Goal: Transaction & Acquisition: Purchase product/service

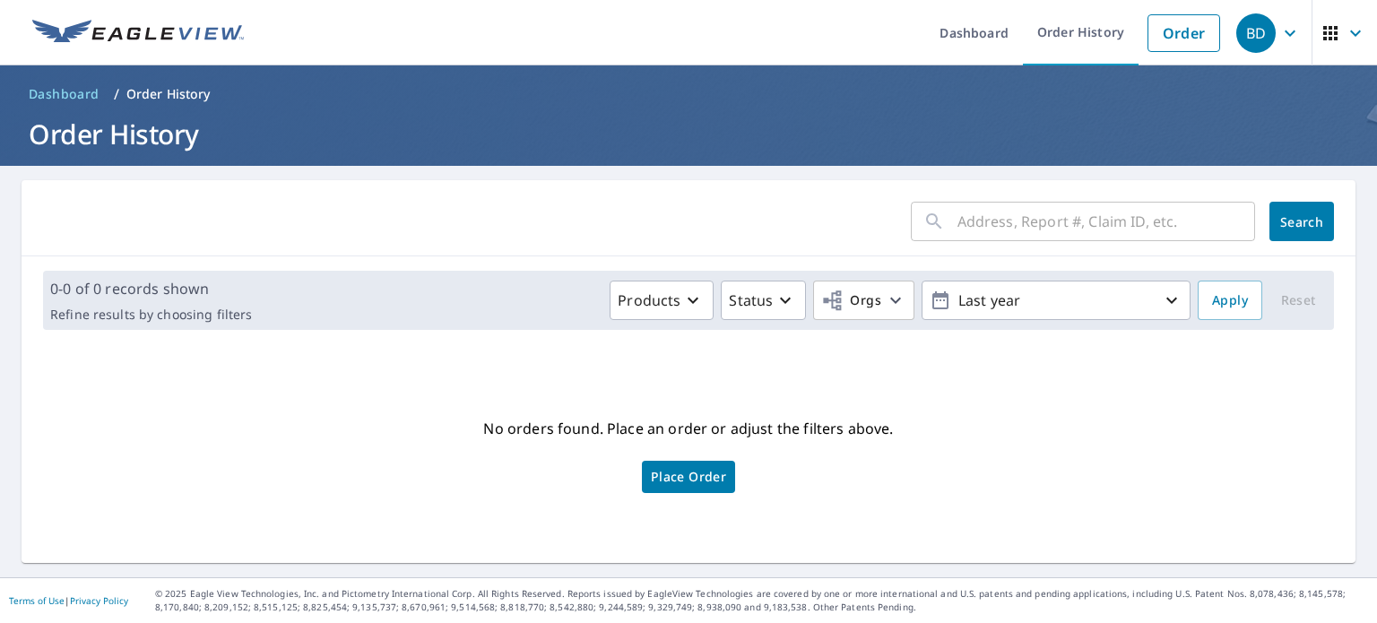
click at [941, 230] on div "​" at bounding box center [1083, 221] width 344 height 39
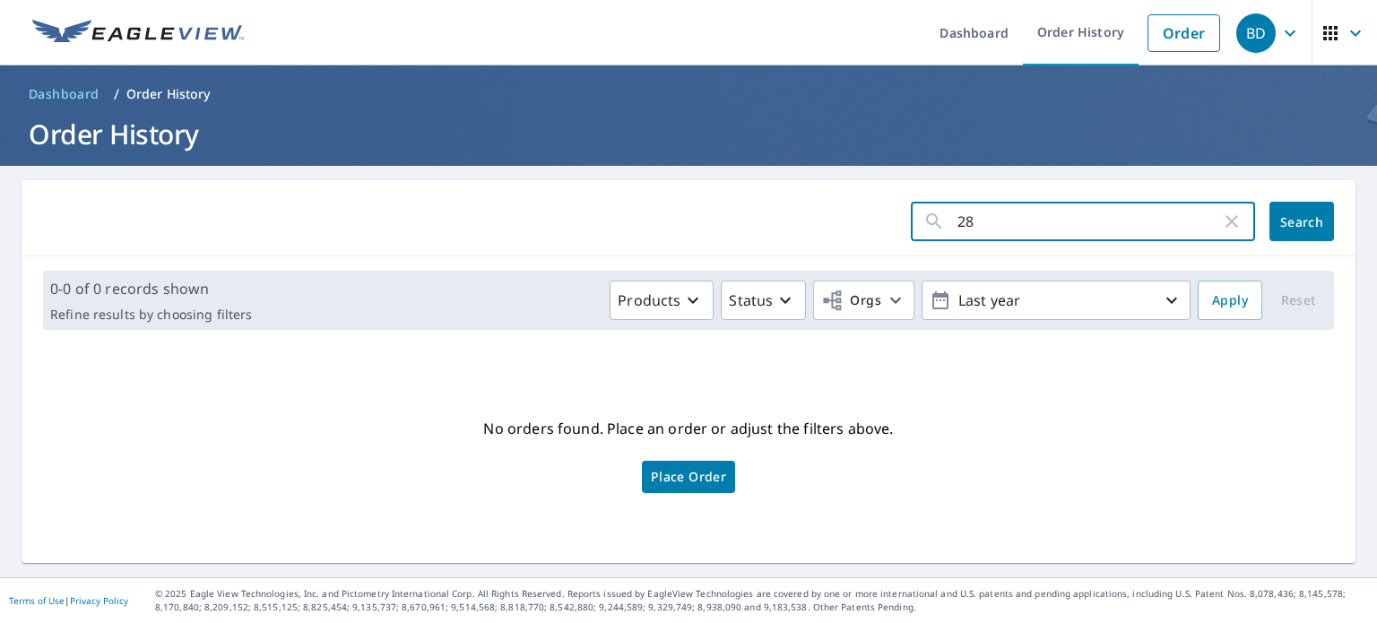
type input "289"
click button "Search" at bounding box center [1302, 221] width 65 height 39
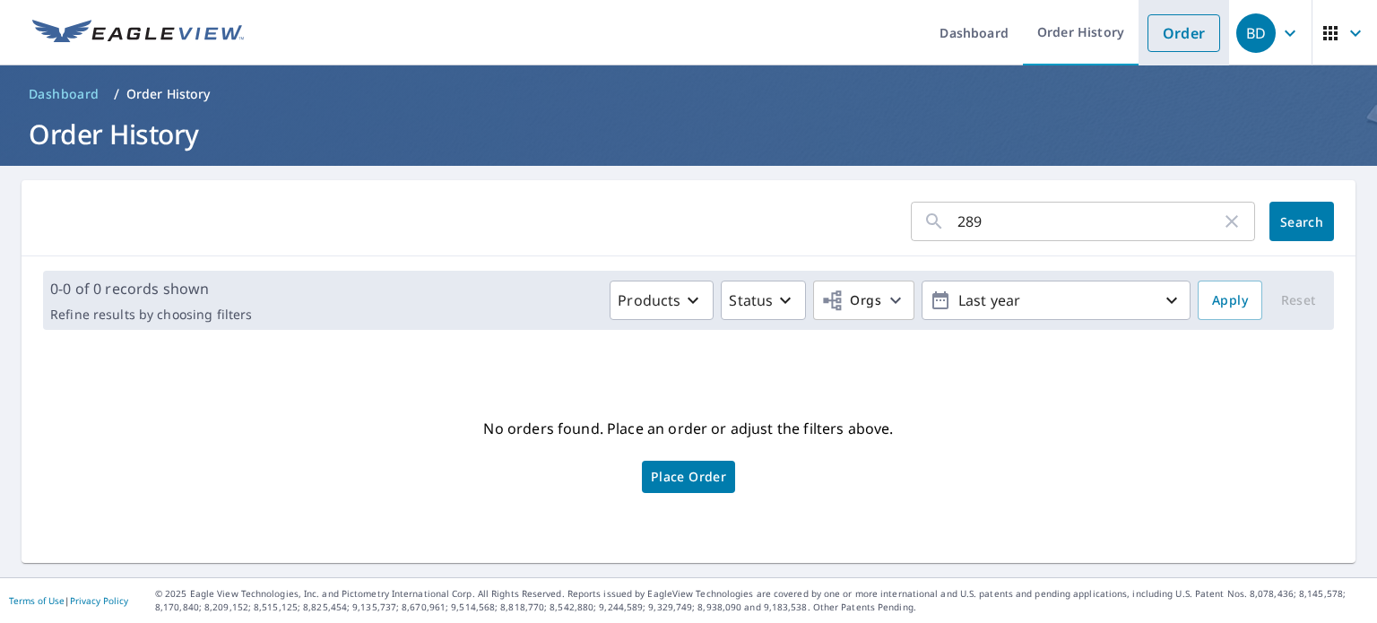
click at [1190, 37] on link "Order" at bounding box center [1184, 33] width 73 height 38
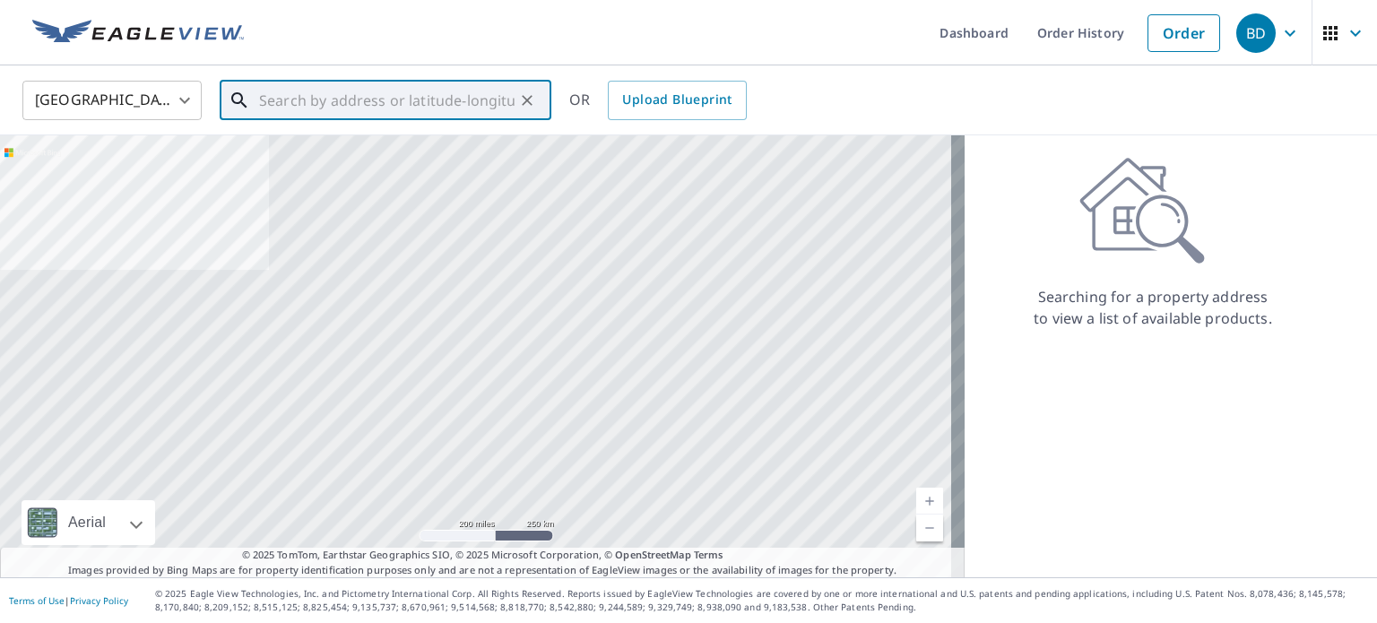
click at [397, 113] on input "text" at bounding box center [387, 100] width 256 height 50
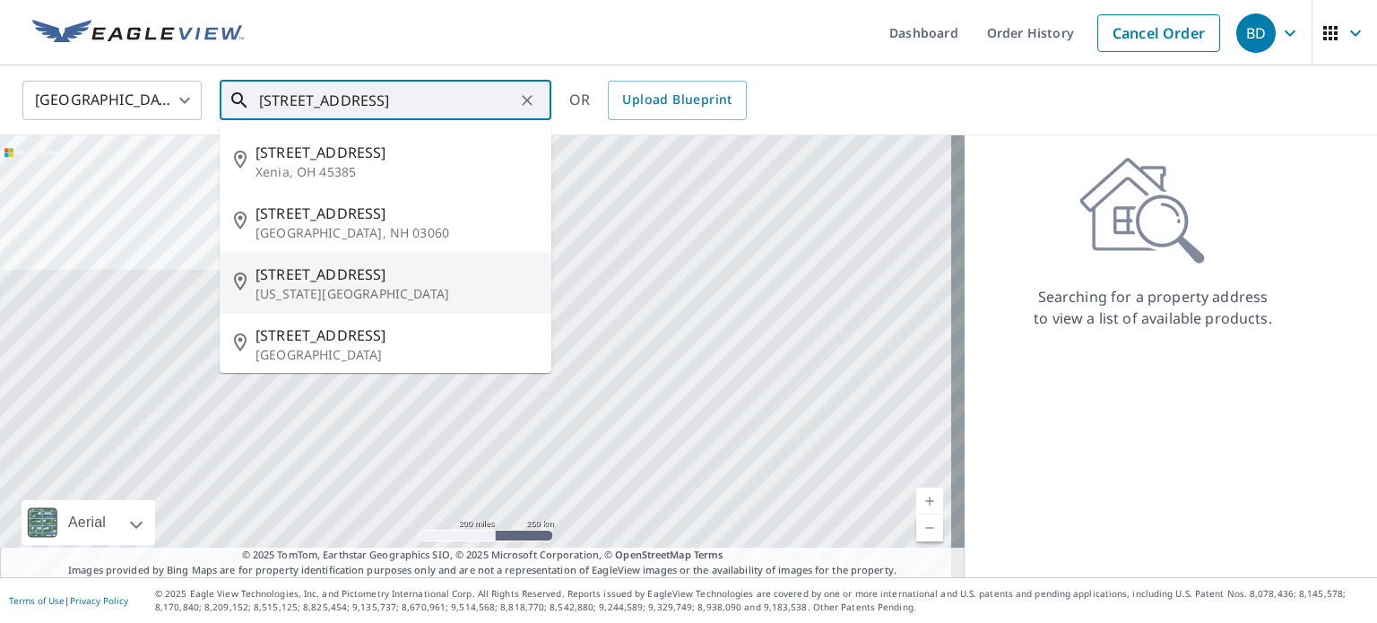
click at [329, 291] on p "[US_STATE][GEOGRAPHIC_DATA]" at bounding box center [397, 294] width 282 height 18
type input "[STREET_ADDRESS][US_STATE]"
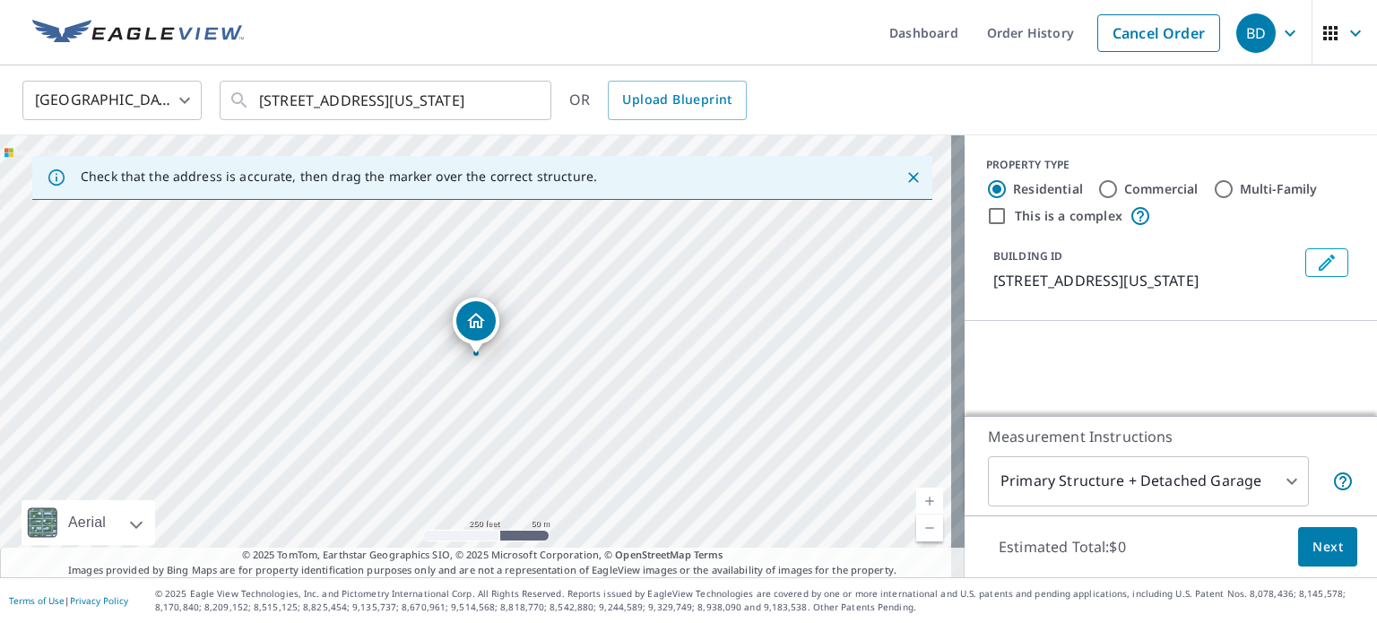
click at [918, 505] on link "Current Level 17, Zoom In" at bounding box center [929, 501] width 27 height 27
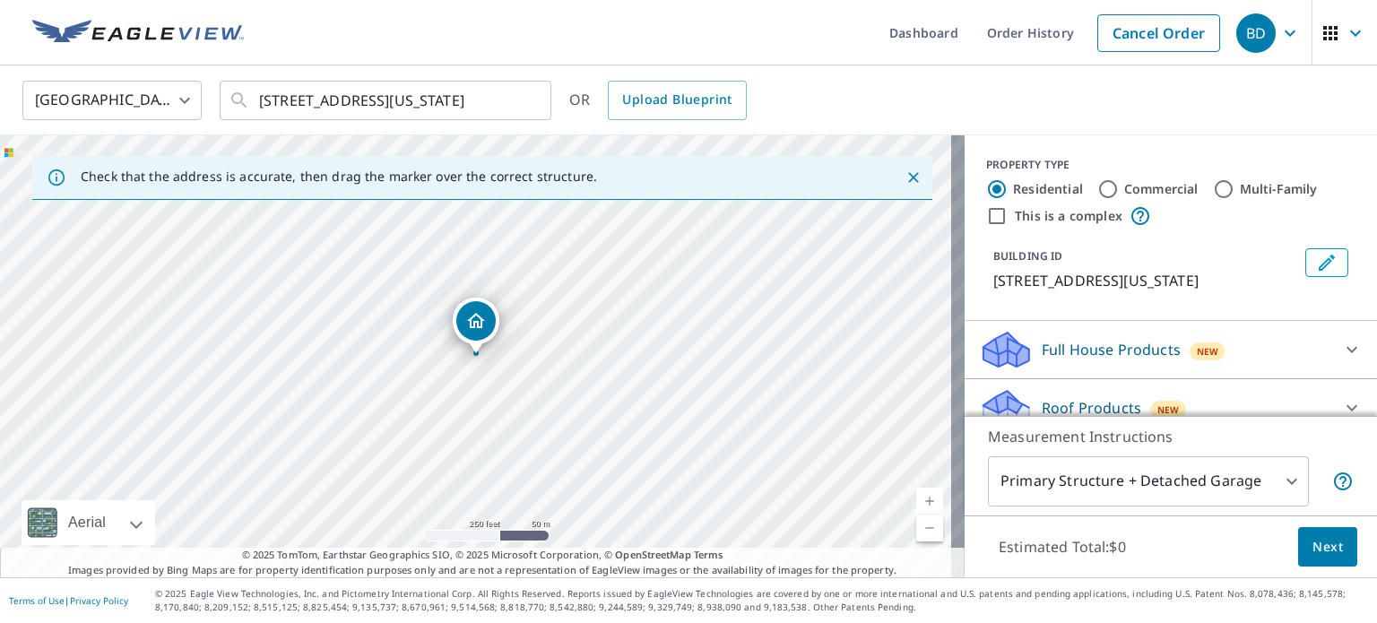
click at [918, 505] on link "Current Level 17, Zoom In" at bounding box center [929, 501] width 27 height 27
click at [918, 505] on link "Current Level 18, Zoom In" at bounding box center [929, 501] width 27 height 27
click at [918, 505] on link "Current Level 19, Zoom In" at bounding box center [929, 501] width 27 height 27
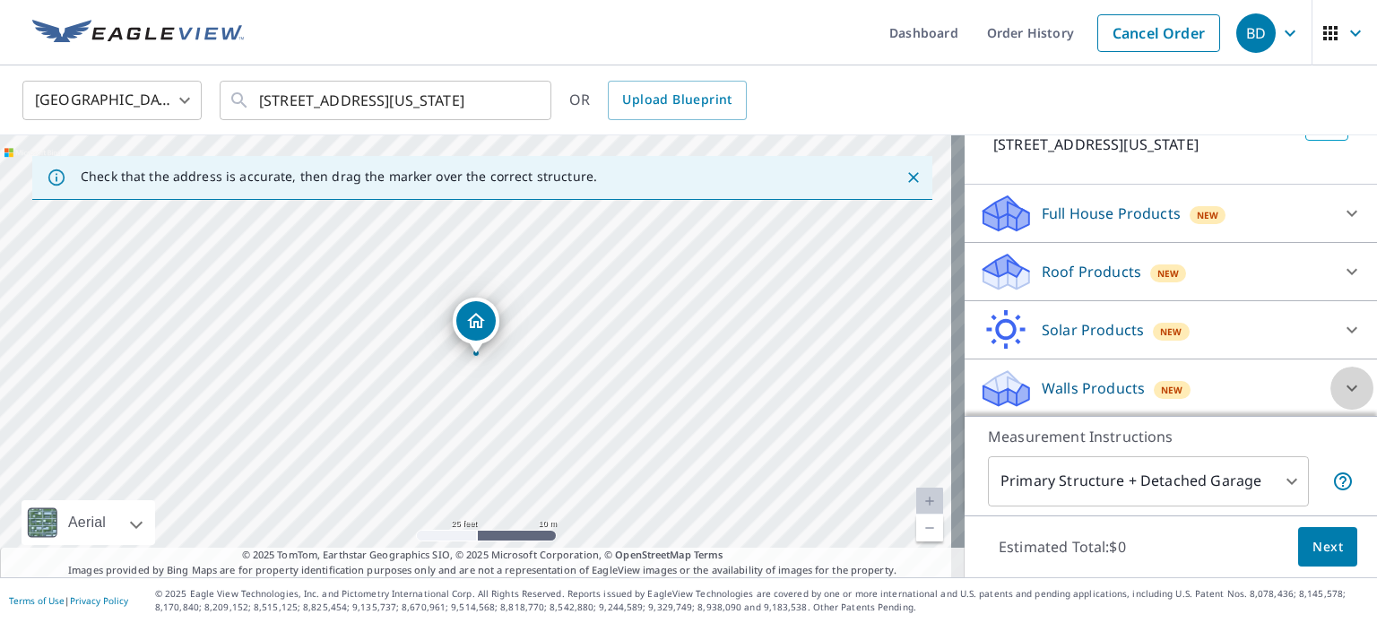
click at [1341, 382] on icon at bounding box center [1352, 389] width 22 height 22
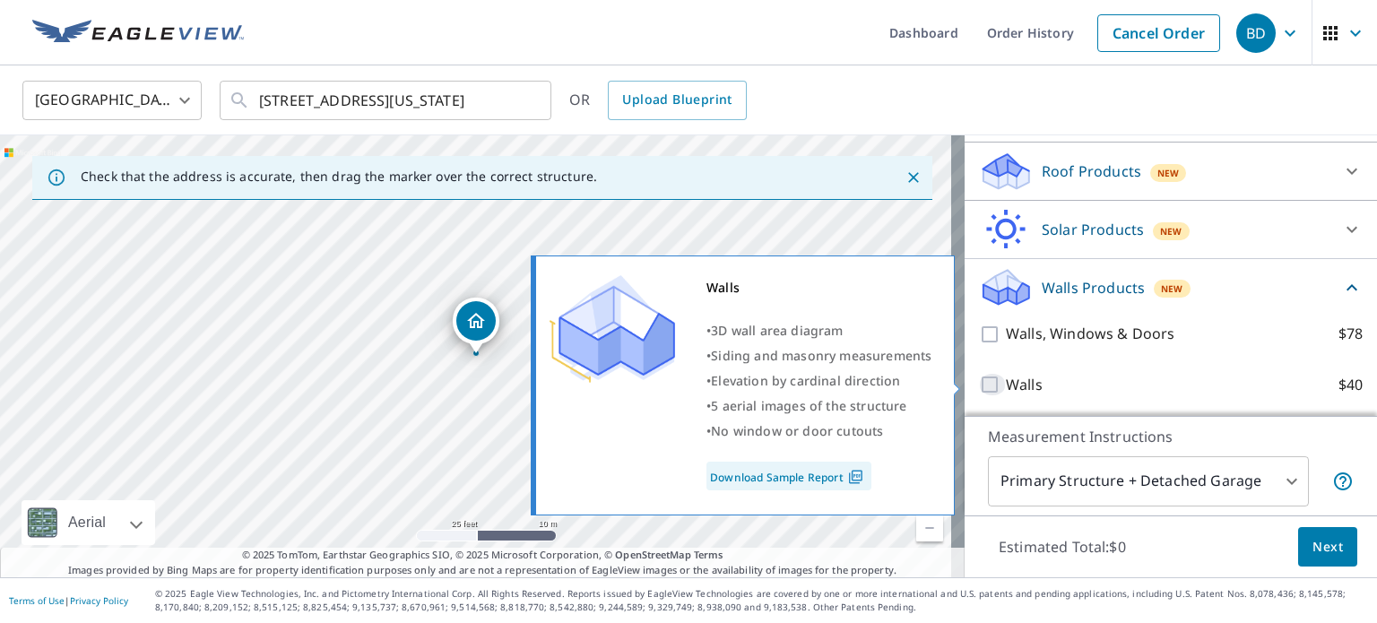
click at [979, 381] on input "Walls $40" at bounding box center [992, 385] width 27 height 22
checkbox input "true"
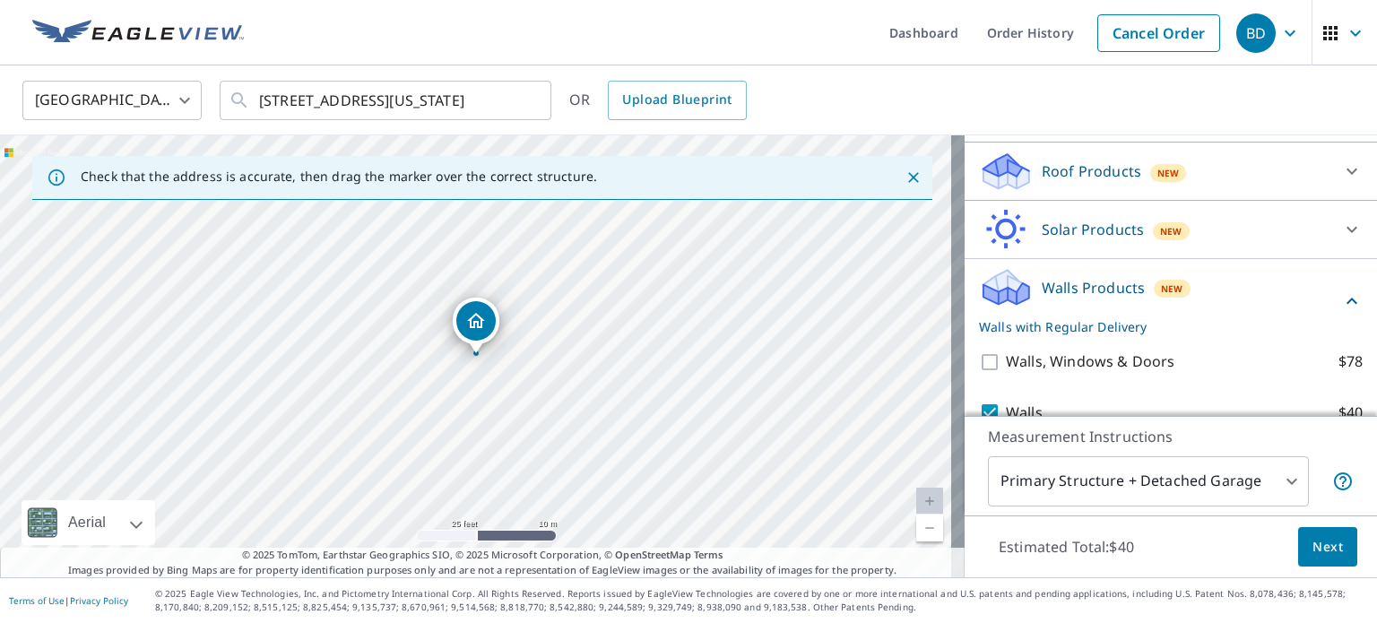
click at [1313, 543] on span "Next" at bounding box center [1328, 547] width 30 height 22
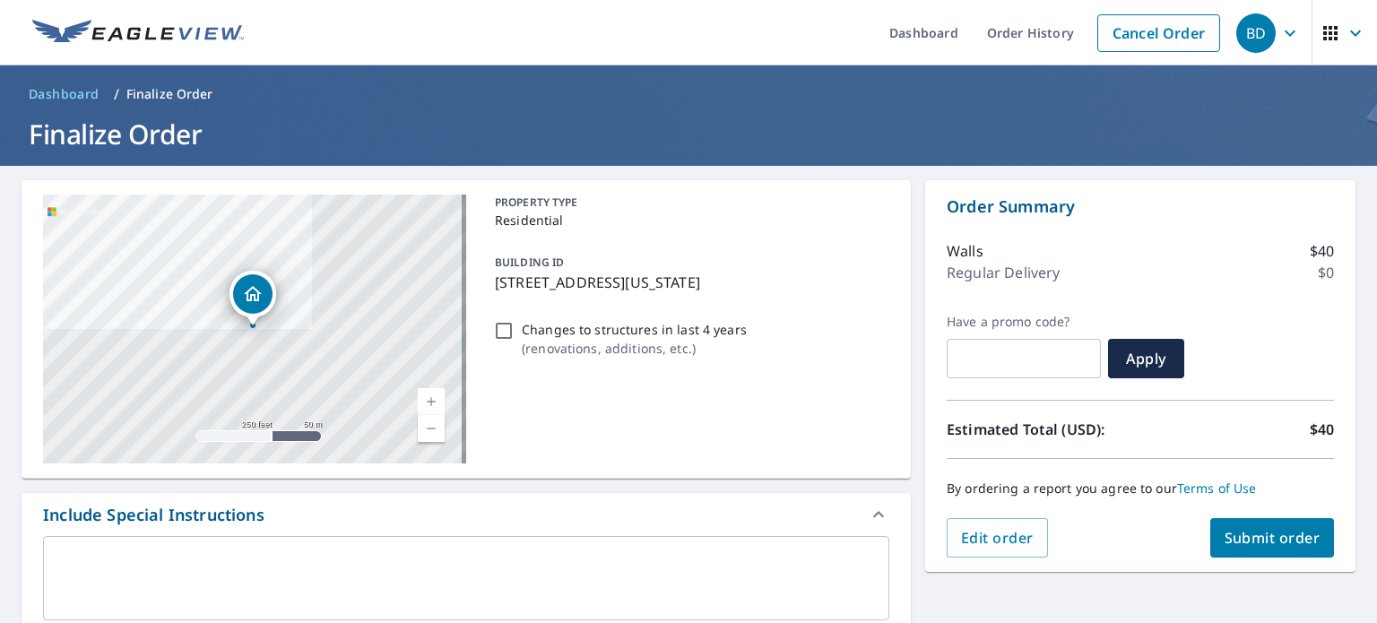
click at [1286, 538] on span "Submit order" at bounding box center [1273, 538] width 96 height 20
